Goal: Task Accomplishment & Management: Manage account settings

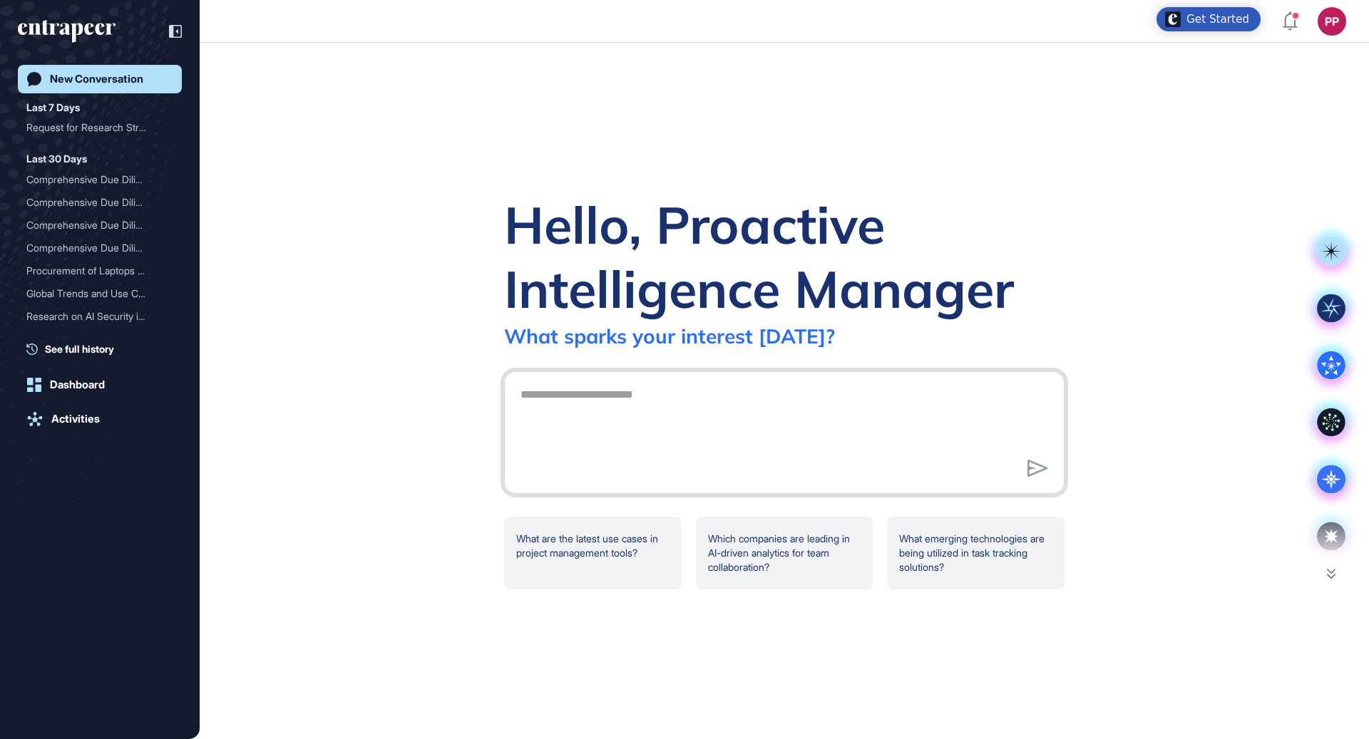
scroll to position [1, 1]
click at [78, 132] on div "Request for Research Stru..." at bounding box center [93, 127] width 135 height 23
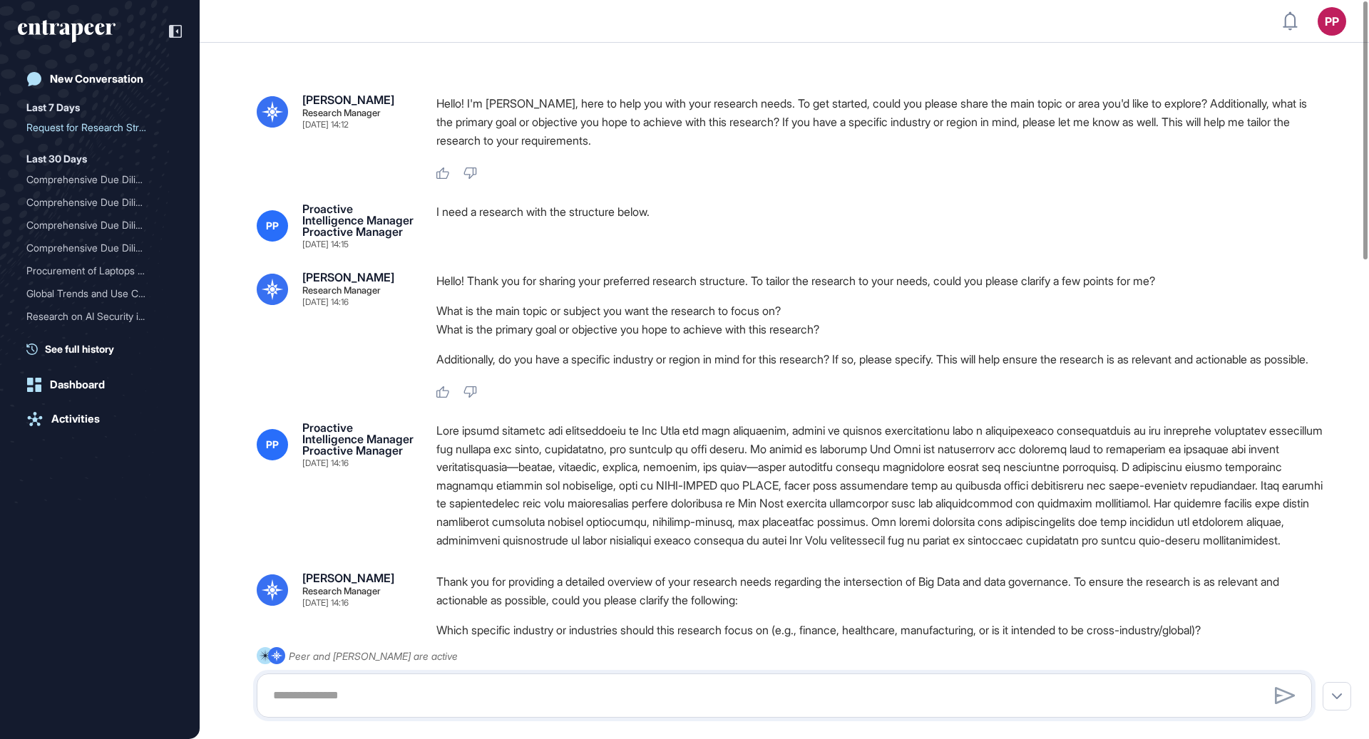
click at [93, 24] on icon "entrapeer-logo" at bounding box center [67, 31] width 98 height 23
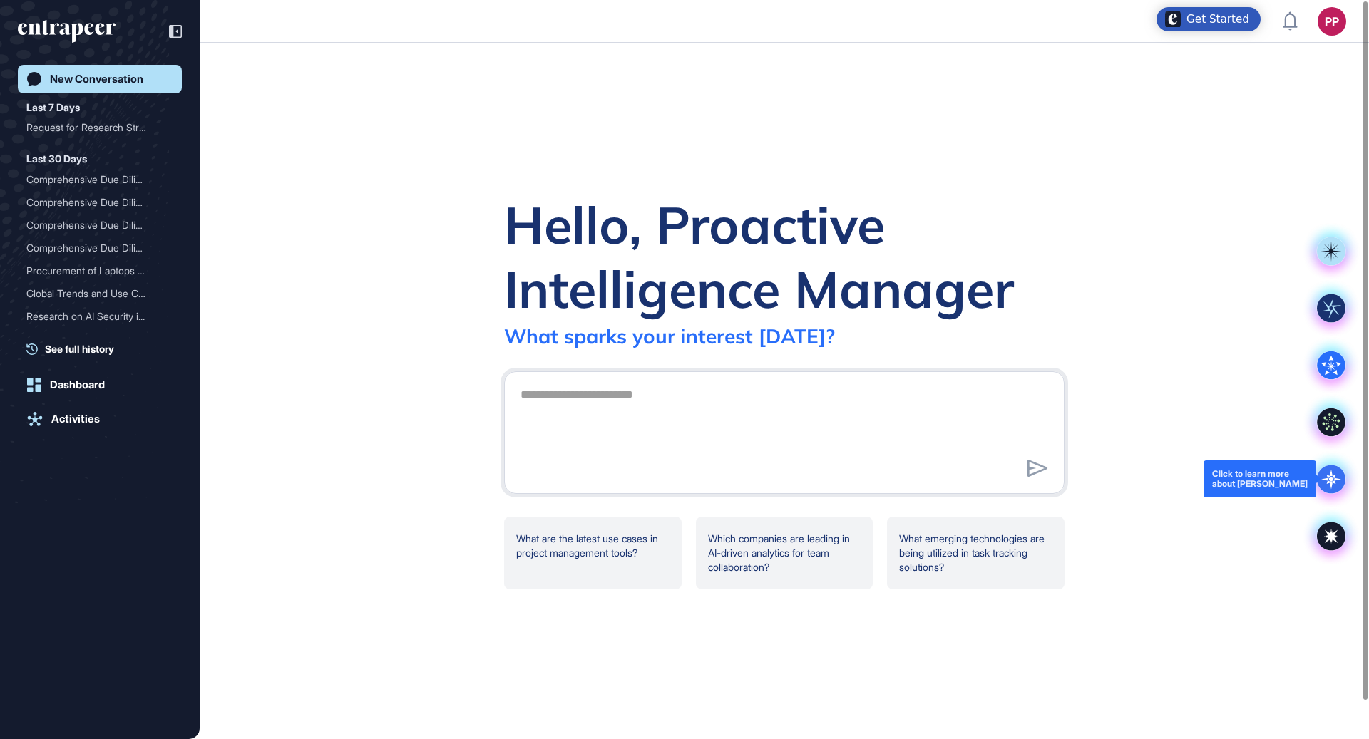
click at [1333, 467] on icon at bounding box center [1331, 479] width 29 height 29
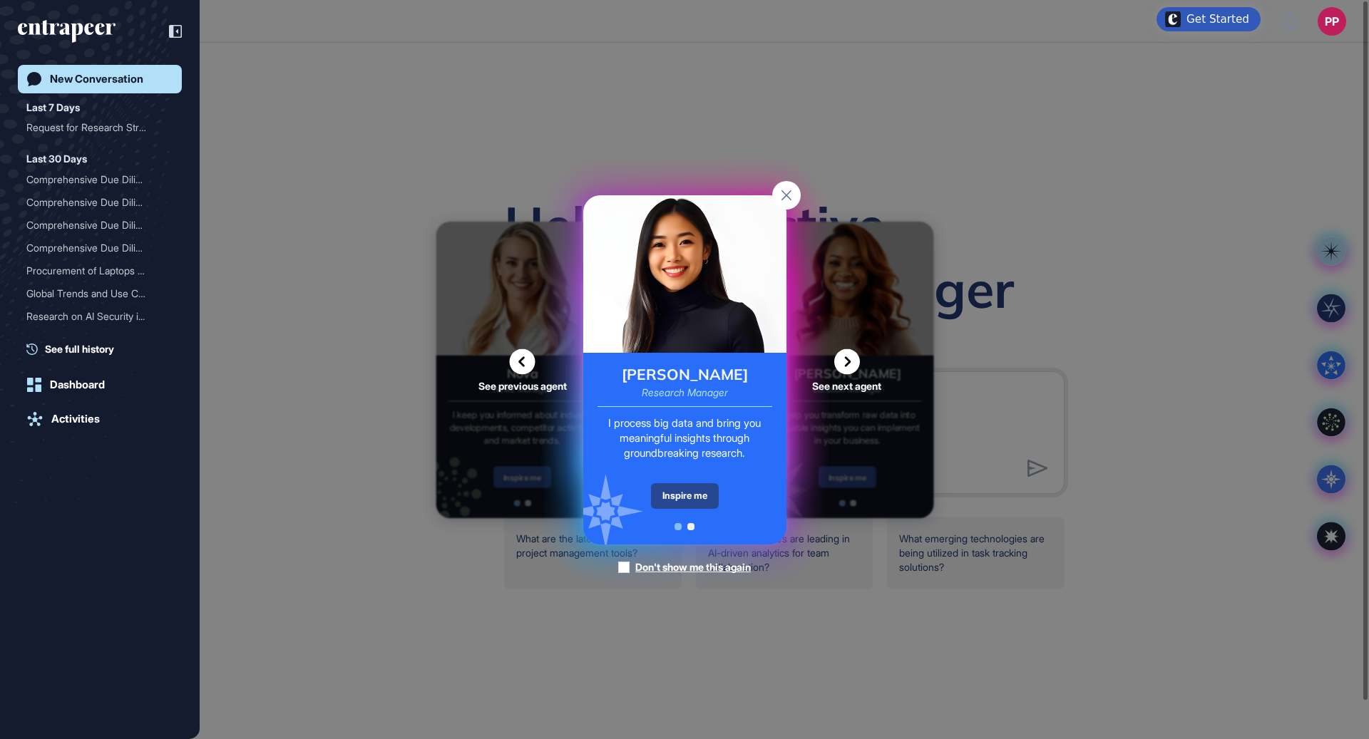
click at [702, 492] on div "Inspire me" at bounding box center [685, 496] width 68 height 26
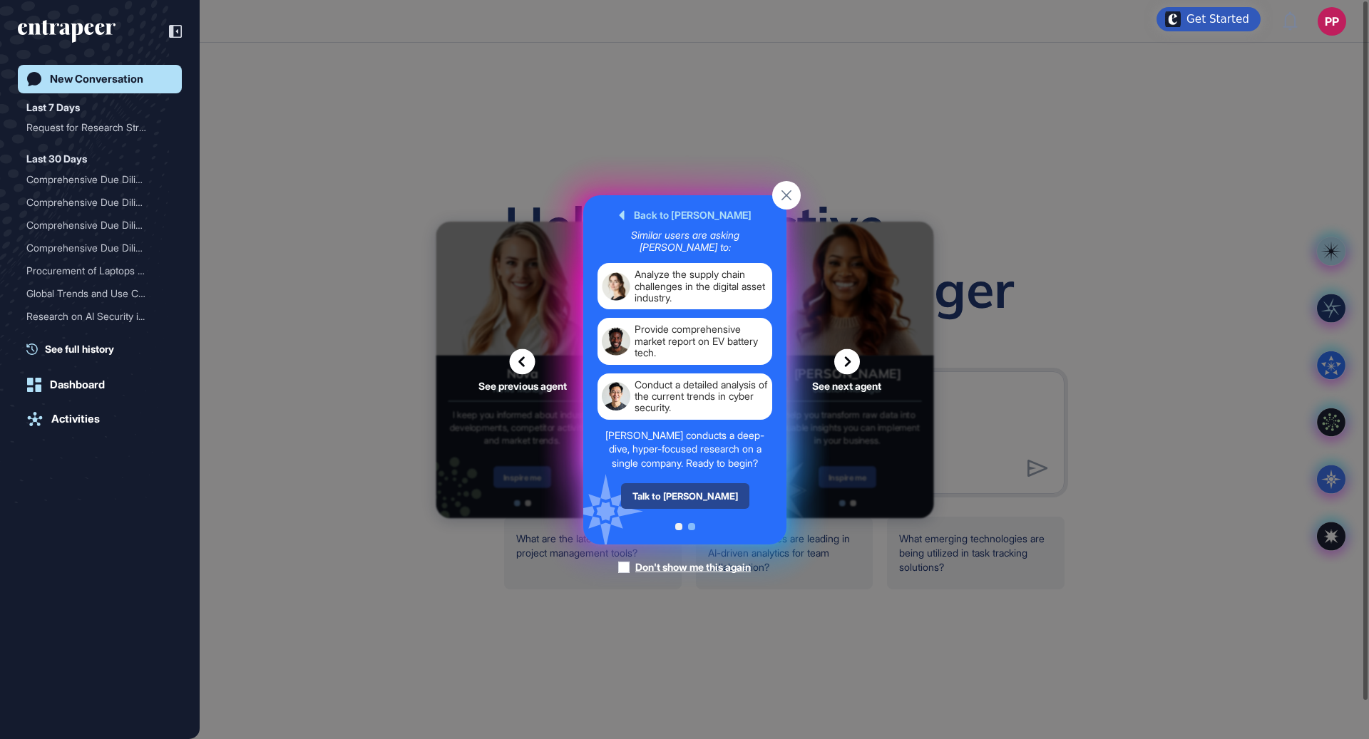
click at [698, 491] on div "Talk to [PERSON_NAME]" at bounding box center [684, 496] width 128 height 26
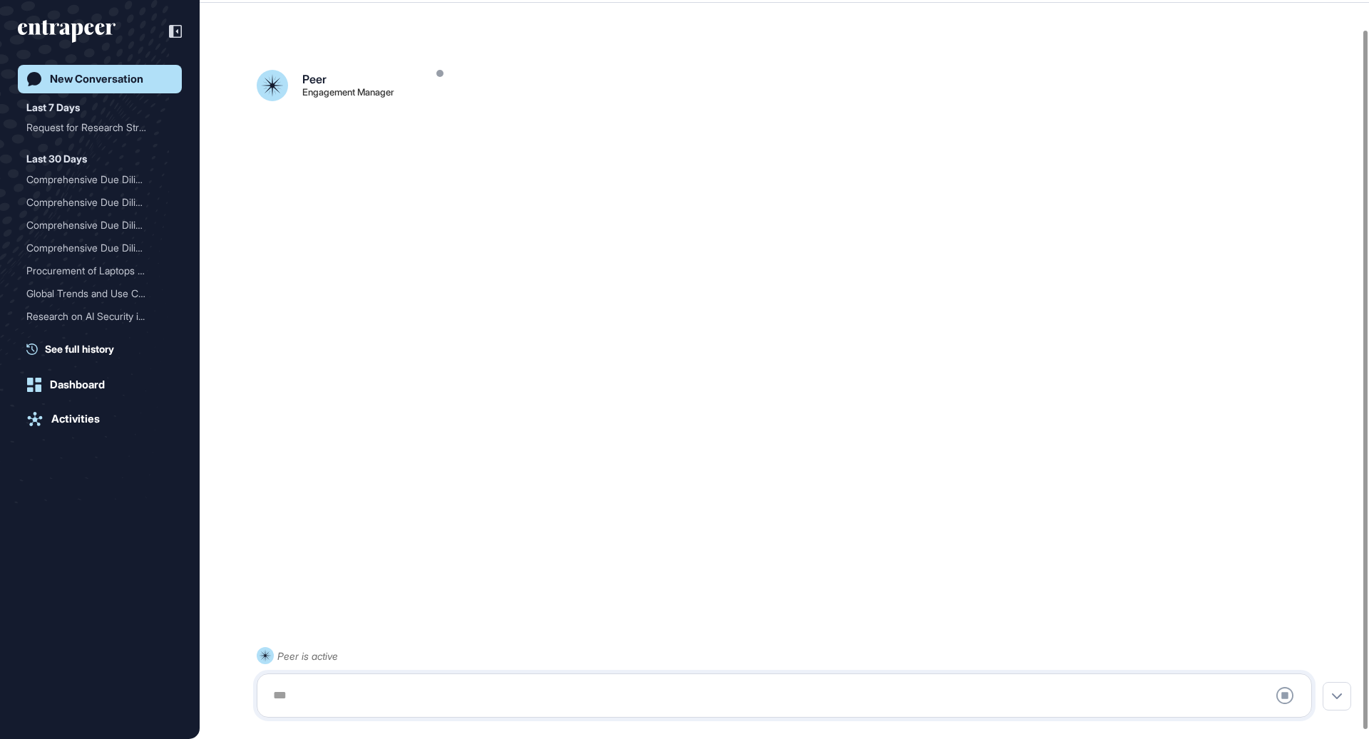
scroll to position [40, 0]
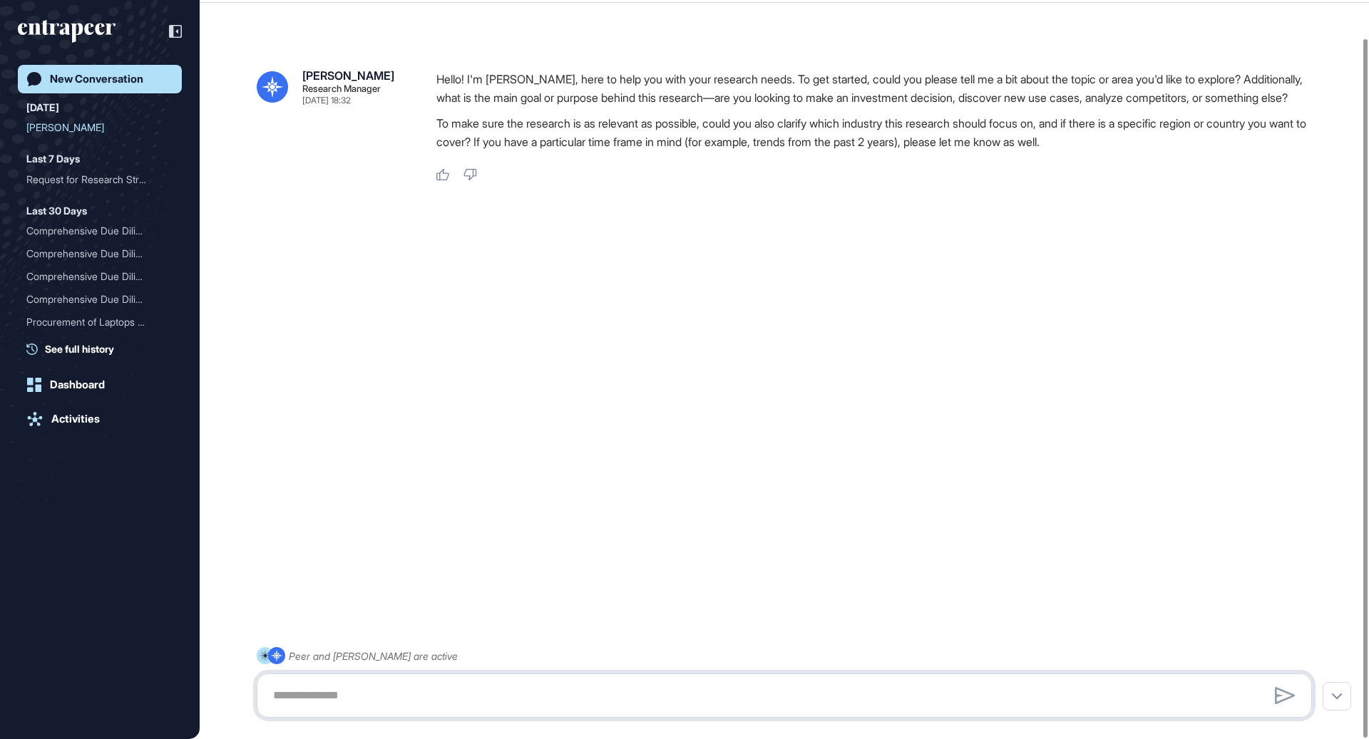
click at [459, 702] on textarea at bounding box center [785, 696] width 1040 height 29
click at [76, 10] on div "New Conversation [DATE] [PERSON_NAME] Last 7 Days Request for Research Stru... …" at bounding box center [100, 369] width 200 height 739
click at [76, 32] on icon "entrapeer-logo" at bounding box center [67, 31] width 98 height 23
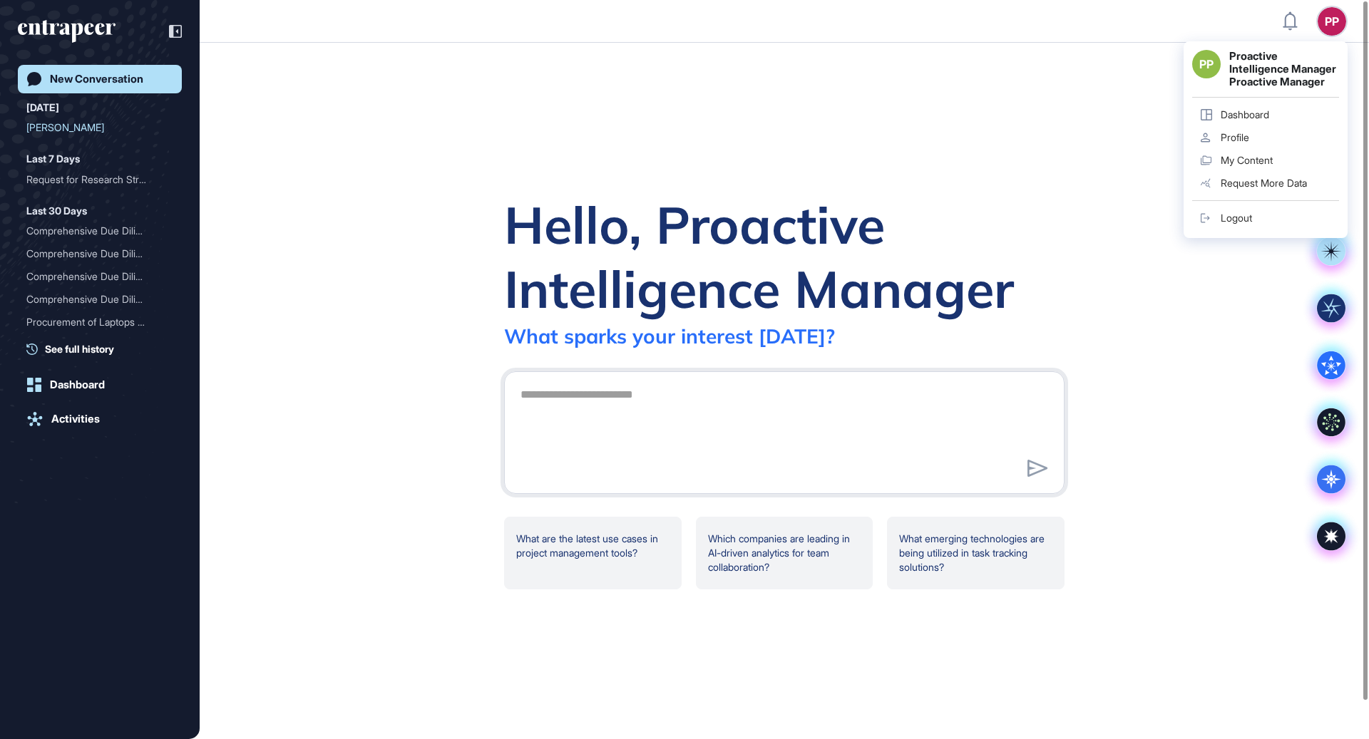
click at [1252, 121] on div "Dashboard" at bounding box center [1245, 114] width 48 height 11
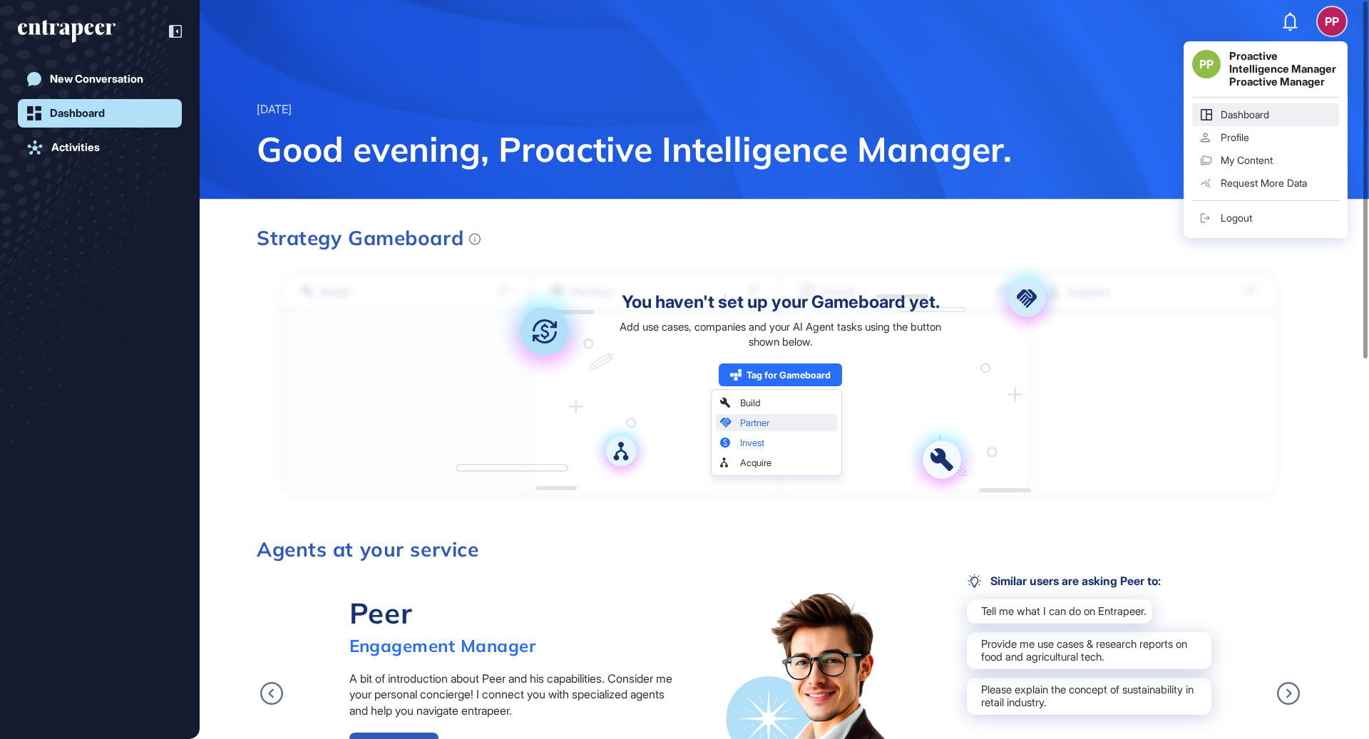
click at [1241, 143] on div "Profile" at bounding box center [1235, 137] width 29 height 11
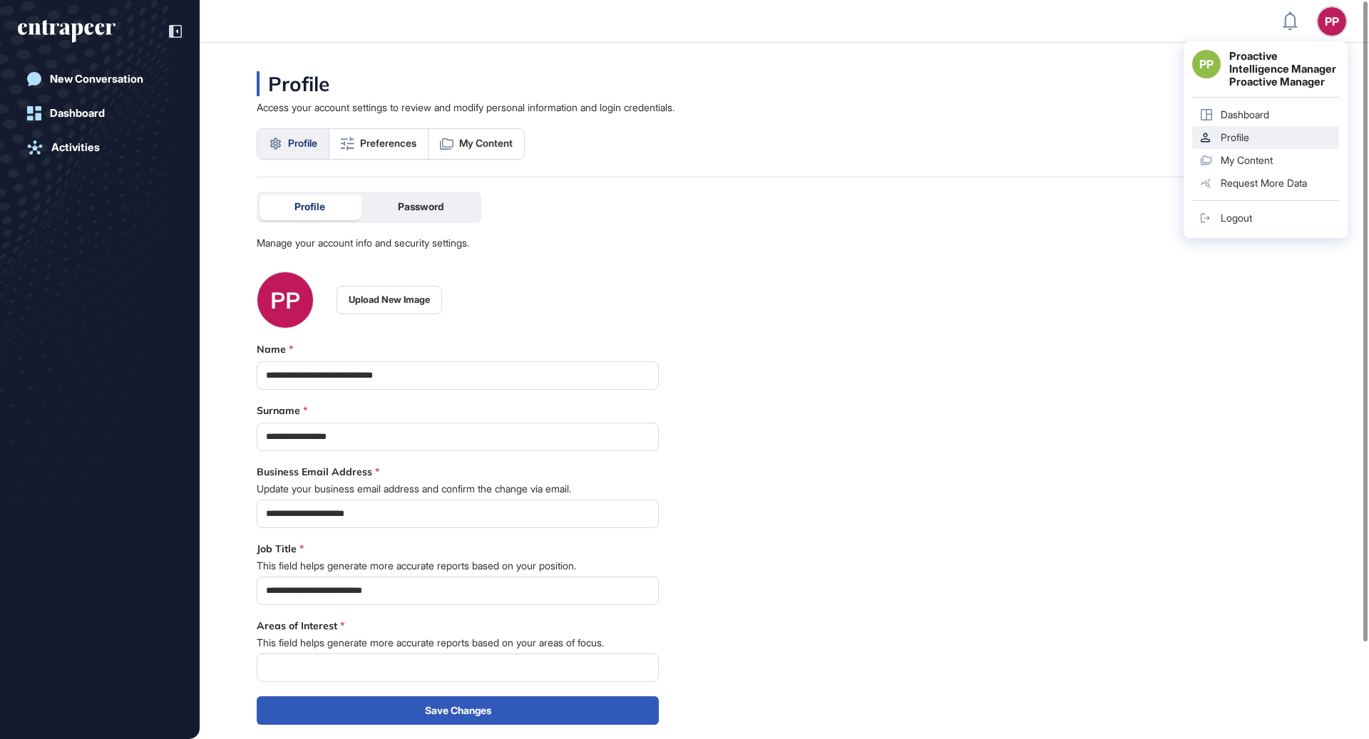
click at [1239, 224] on div "Logout" at bounding box center [1236, 217] width 31 height 11
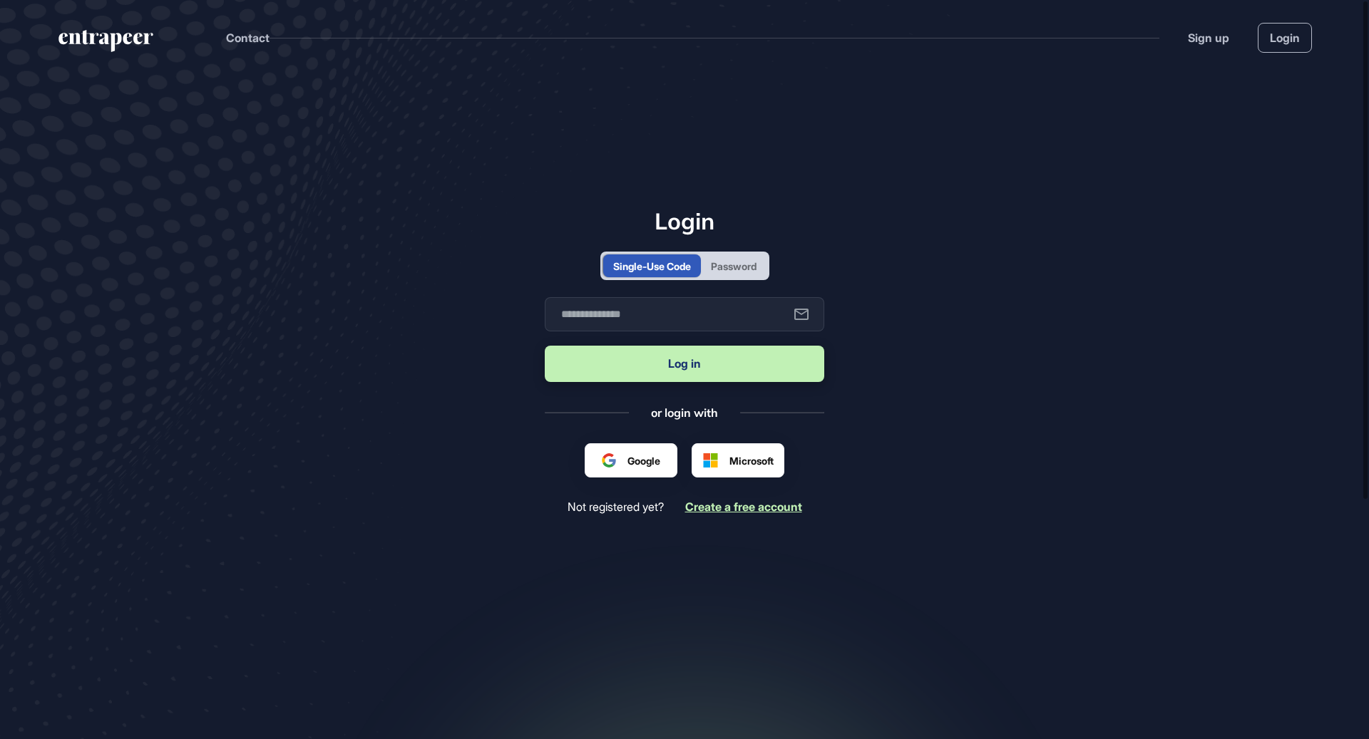
scroll to position [1, 1]
click at [645, 309] on input "text" at bounding box center [685, 314] width 280 height 34
type input "**********"
click at [685, 369] on button "Log in" at bounding box center [685, 364] width 280 height 36
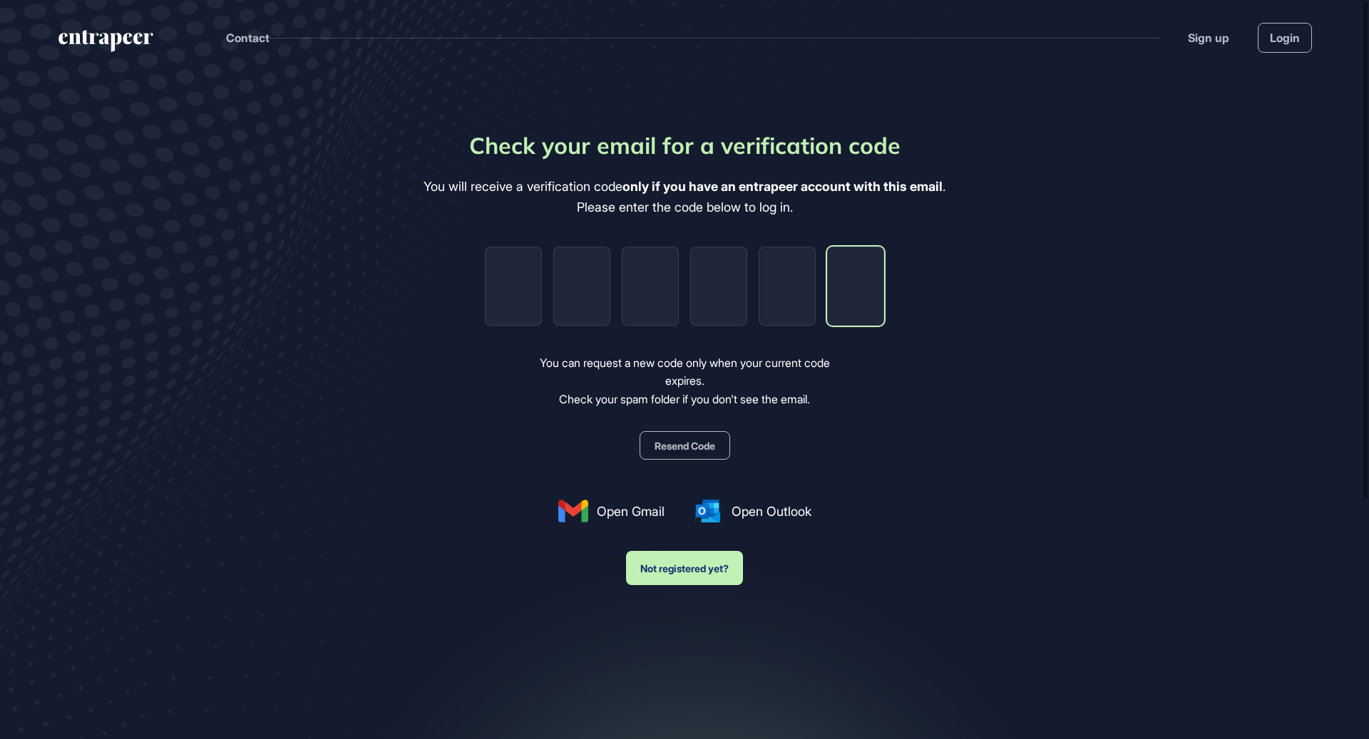
paste input "*"
type input "*"
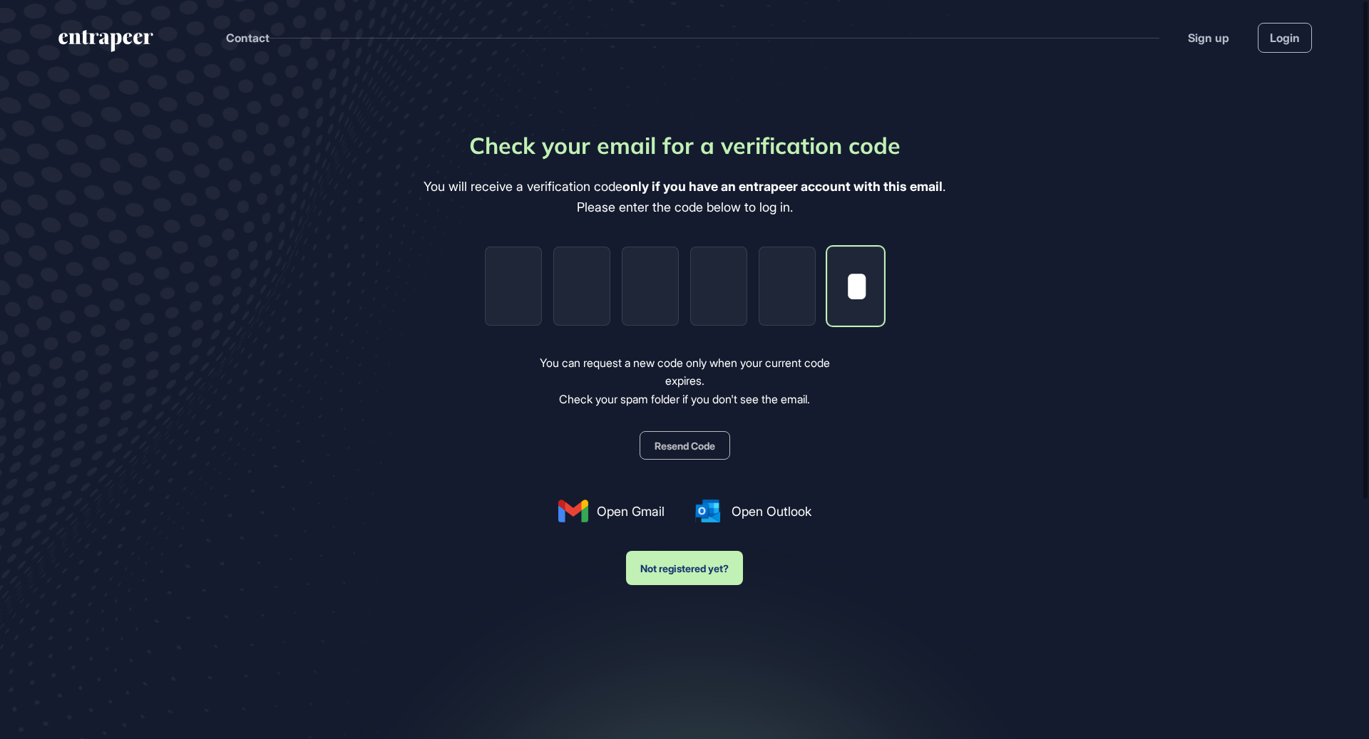
type input "*"
